Goal: Task Accomplishment & Management: Manage account settings

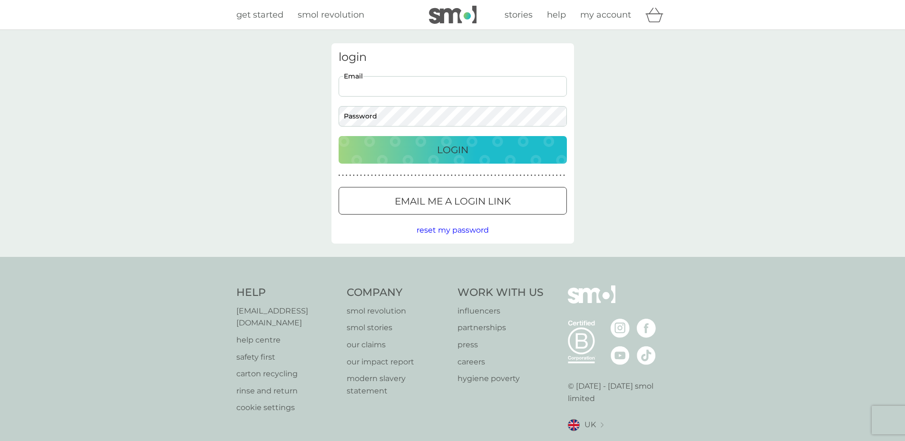
click at [359, 88] on input "Email" at bounding box center [453, 86] width 228 height 20
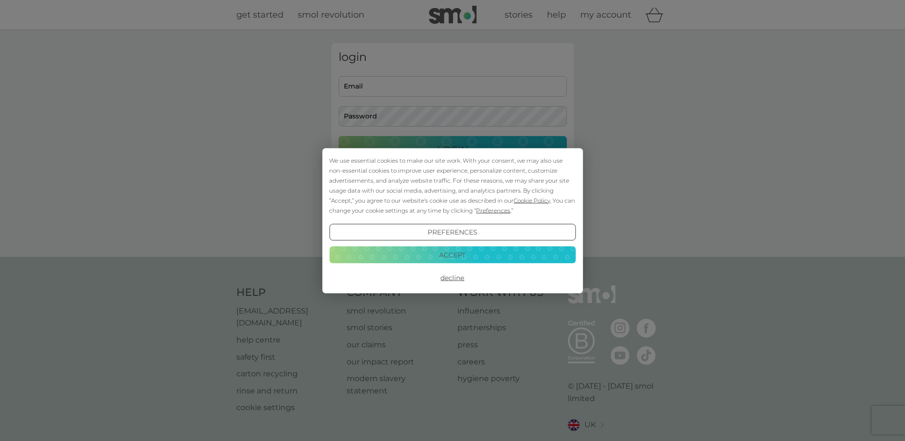
click at [349, 91] on div "We use essential cookies to make our site work. With your consent, we may also …" at bounding box center [452, 220] width 905 height 441
click at [447, 276] on button "Decline" at bounding box center [452, 277] width 246 height 17
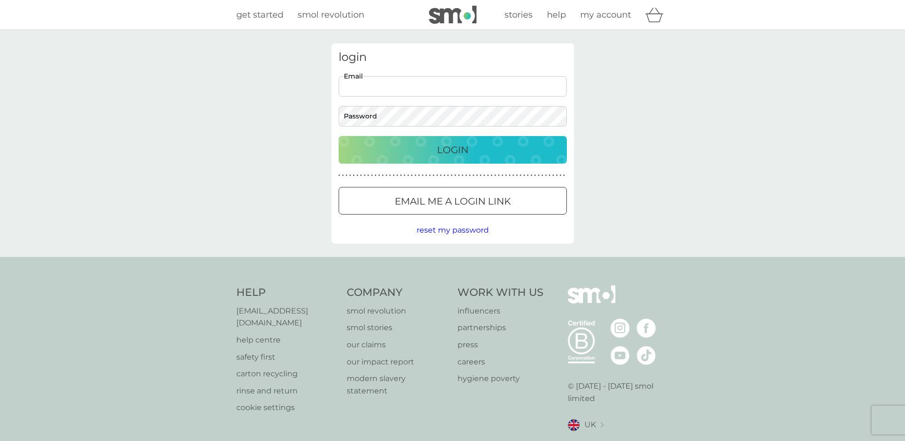
paste input "wadeel50@googlemail.com"
type input "wadeel50@googlemail.com"
click at [398, 205] on p "Email me a login link" at bounding box center [453, 201] width 116 height 15
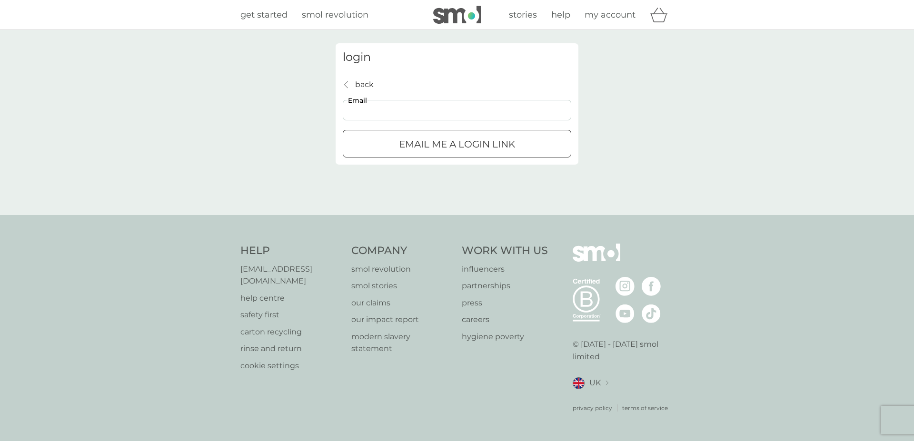
paste input "wadeel50@googlemail.com"
type input "wadeel50@googlemail.com"
click at [414, 145] on p "Email me a login link" at bounding box center [457, 144] width 116 height 15
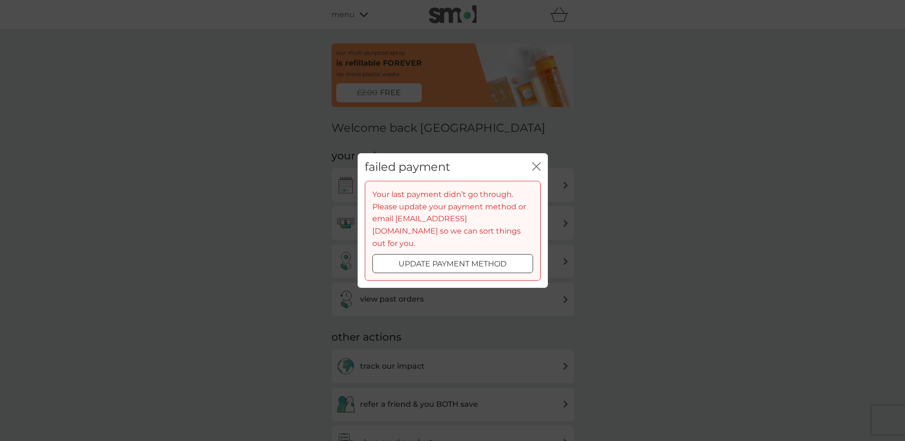
click at [538, 171] on icon "close" at bounding box center [536, 166] width 9 height 9
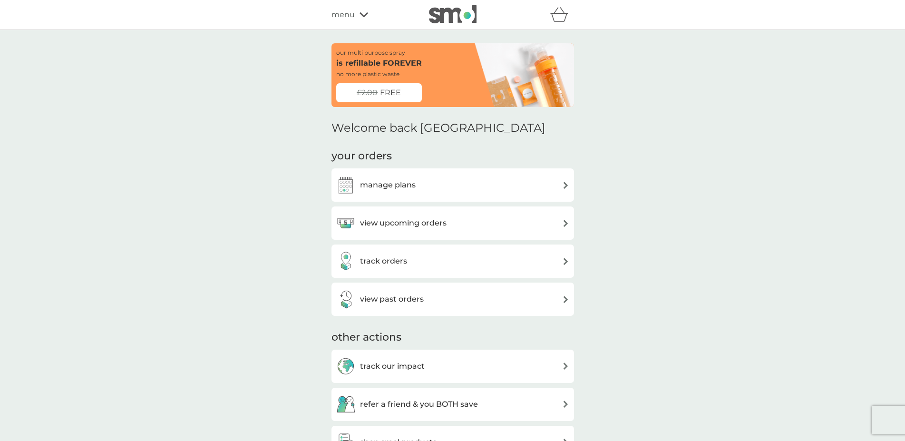
click at [388, 180] on h3 "manage plans" at bounding box center [388, 185] width 56 height 12
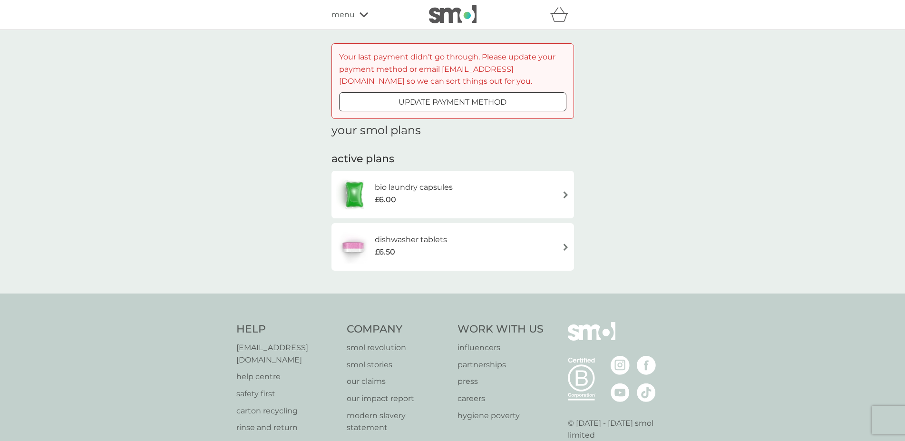
click at [543, 193] on div "bio laundry capsules £6.00" at bounding box center [452, 194] width 233 height 33
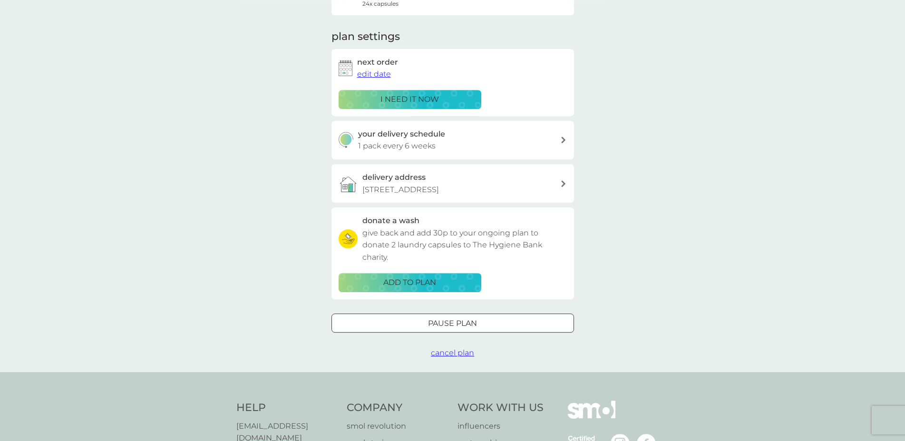
scroll to position [194, 0]
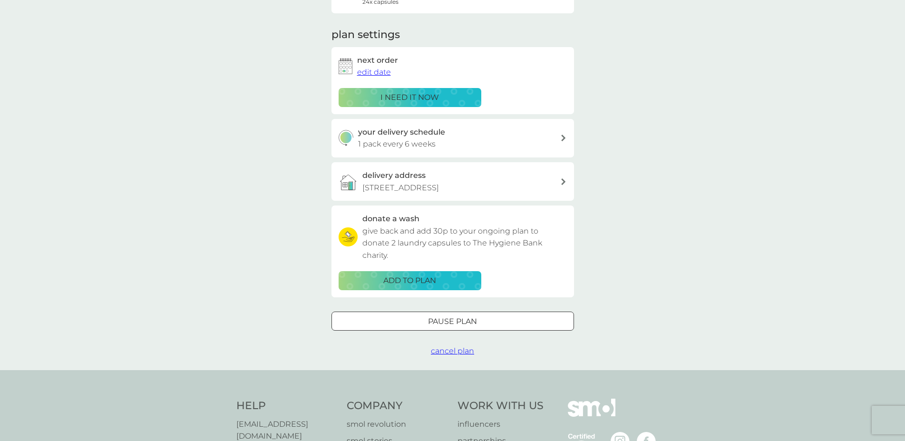
click at [443, 355] on span "cancel plan" at bounding box center [452, 350] width 43 height 9
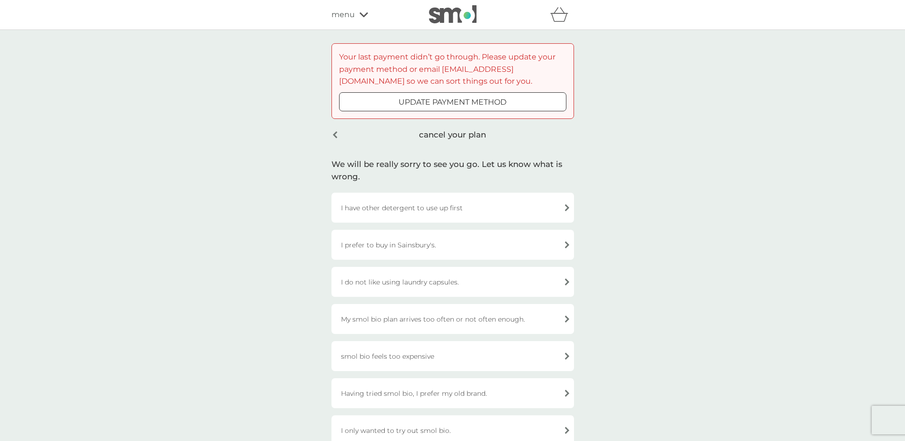
click at [383, 210] on div "I have other detergent to use up first" at bounding box center [453, 208] width 243 height 30
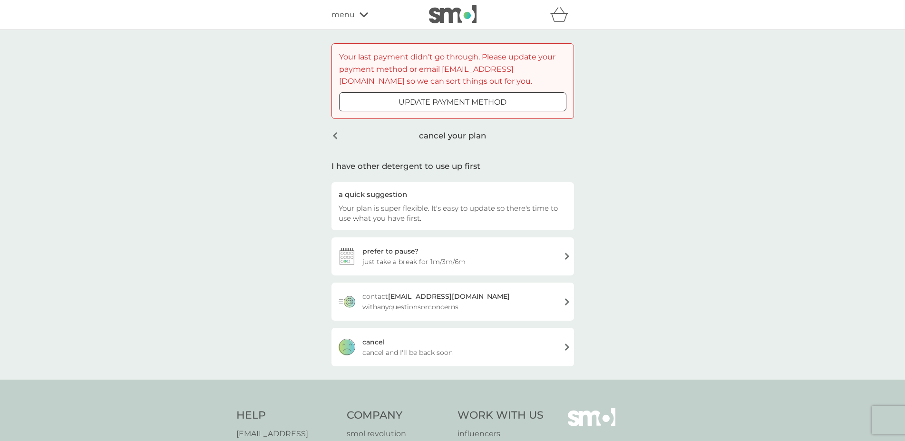
click at [416, 336] on div "cancel cancel and I'll be back soon" at bounding box center [453, 347] width 243 height 38
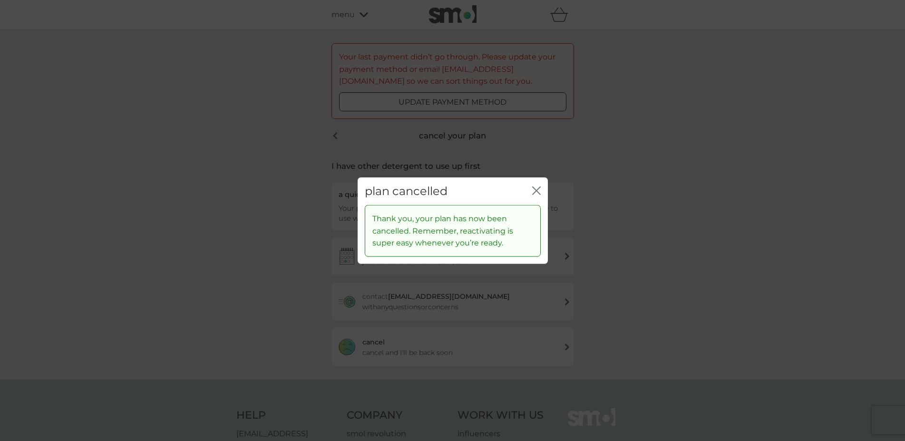
click at [538, 187] on icon "close" at bounding box center [536, 190] width 9 height 9
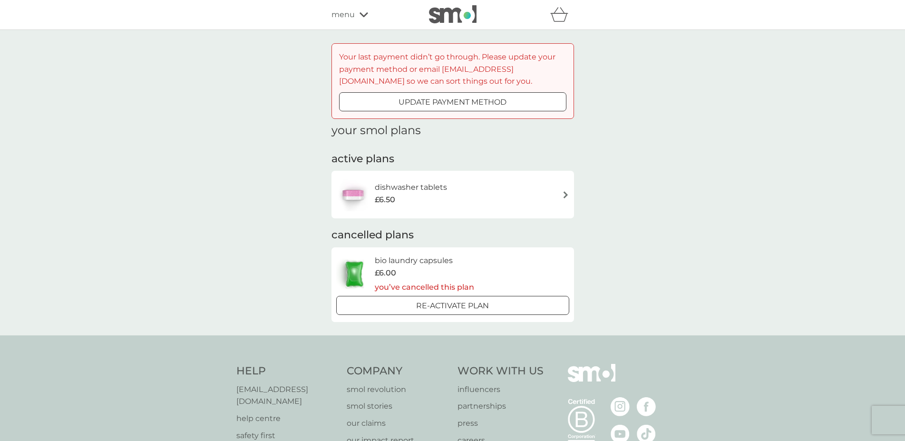
click at [470, 198] on div "dishwasher tablets £6.50" at bounding box center [452, 194] width 233 height 33
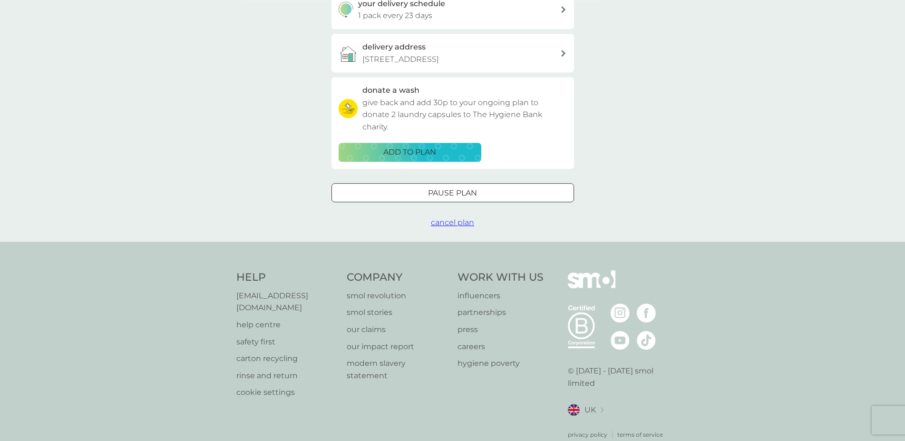
scroll to position [350, 0]
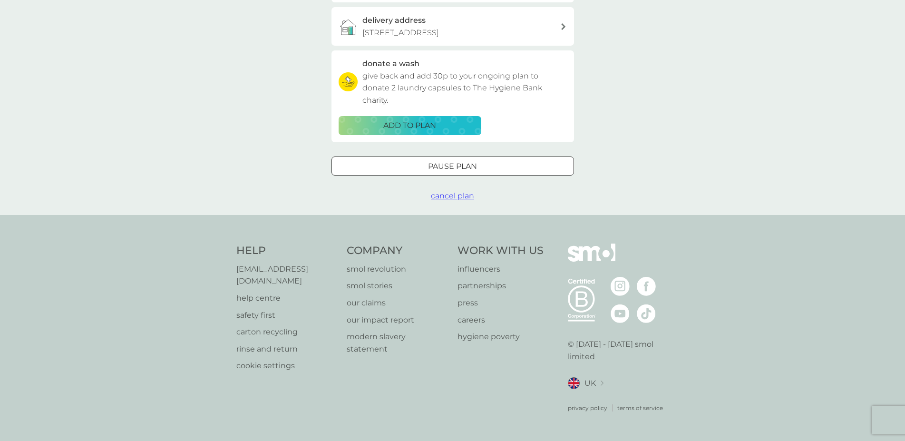
click at [434, 200] on span "cancel plan" at bounding box center [452, 195] width 43 height 9
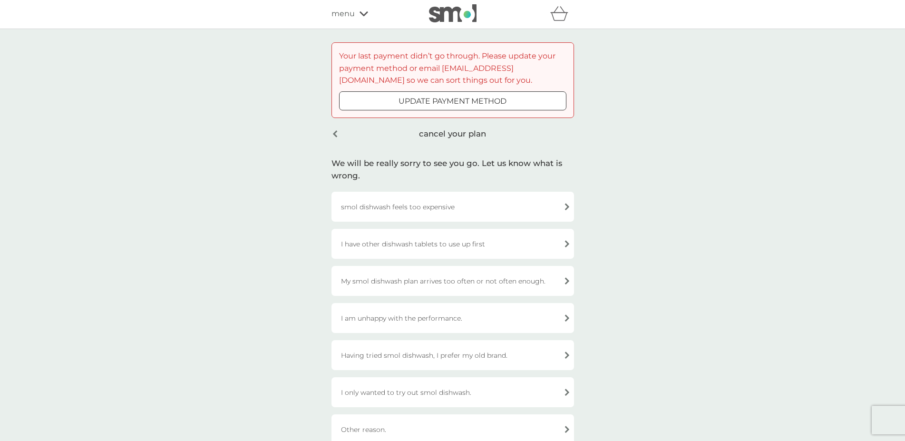
scroll to position [232, 0]
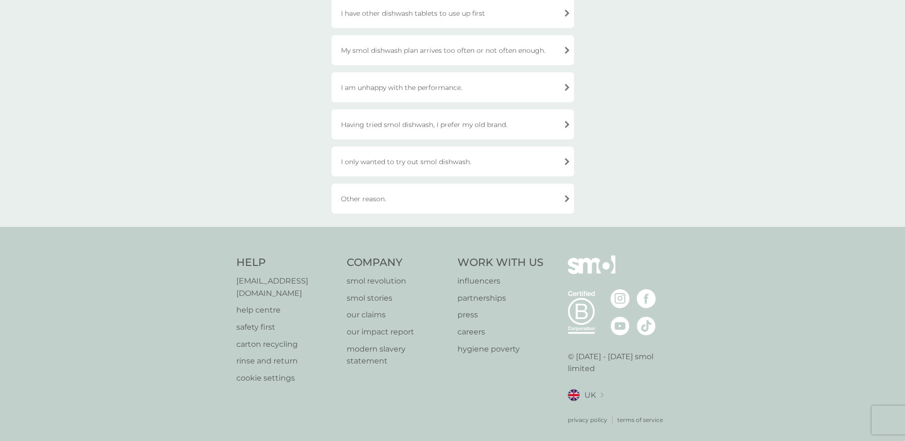
click at [394, 193] on div "Other reason." at bounding box center [453, 199] width 243 height 30
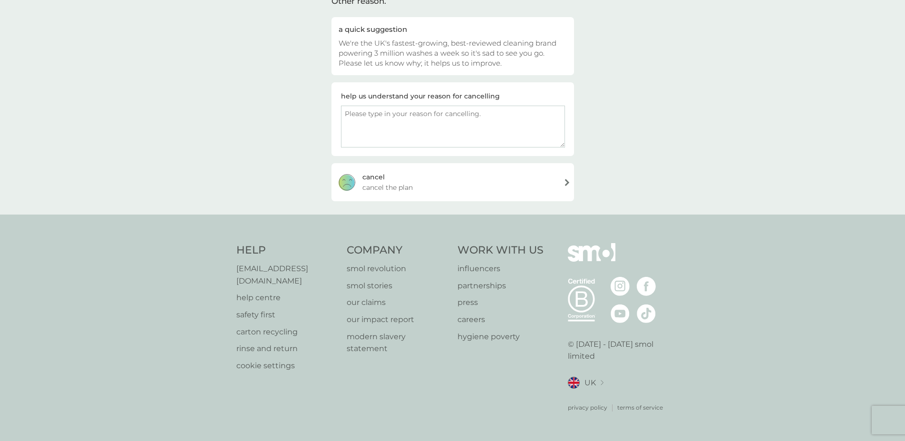
scroll to position [153, 0]
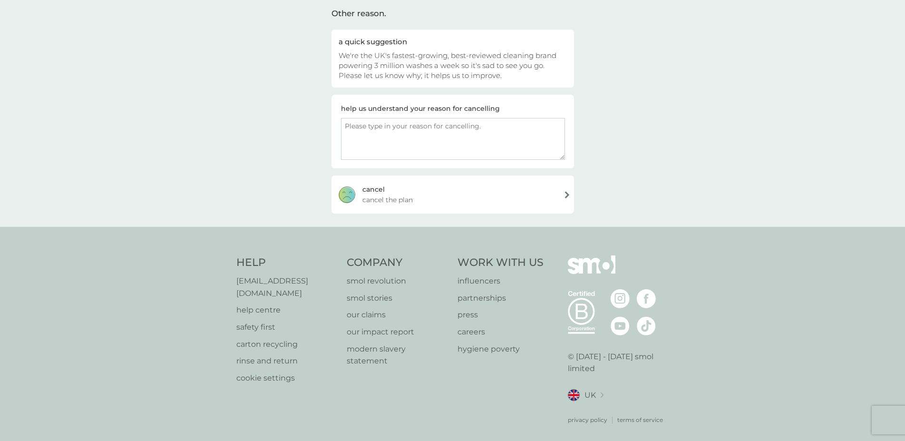
click at [399, 198] on span "cancel the plan" at bounding box center [388, 200] width 50 height 10
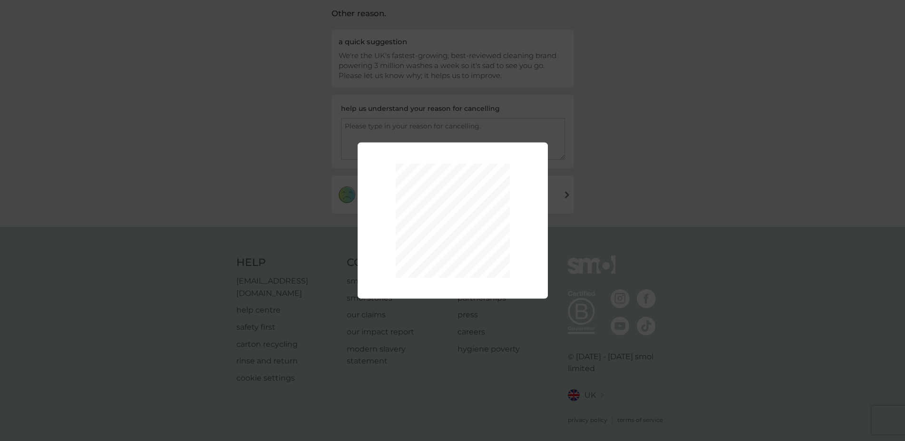
scroll to position [72, 0]
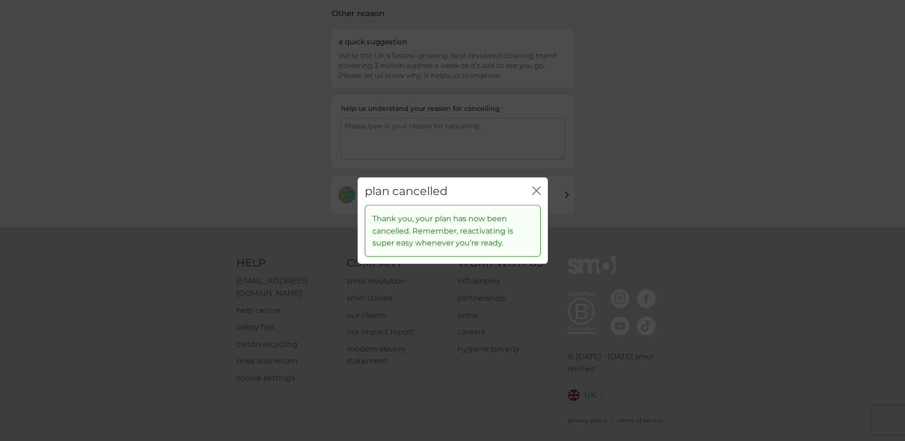
click at [532, 191] on icon "close" at bounding box center [536, 190] width 9 height 9
